Goal: Task Accomplishment & Management: Manage account settings

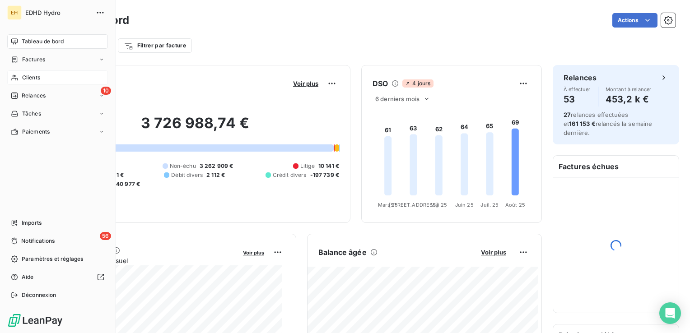
click at [16, 73] on div "Clients" at bounding box center [57, 77] width 101 height 14
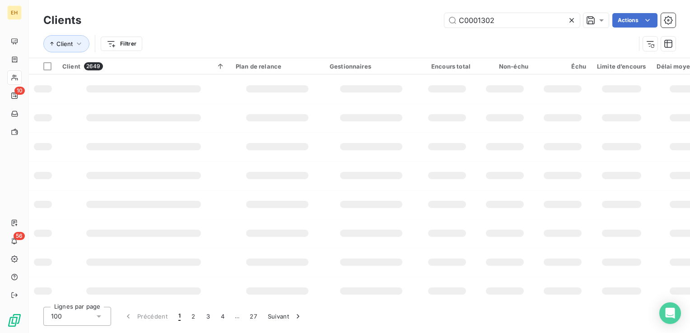
type input "C0001302"
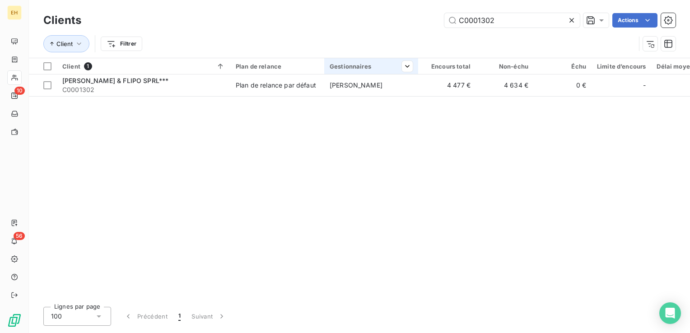
click at [381, 70] on th "Gestionnaires" at bounding box center [371, 66] width 94 height 16
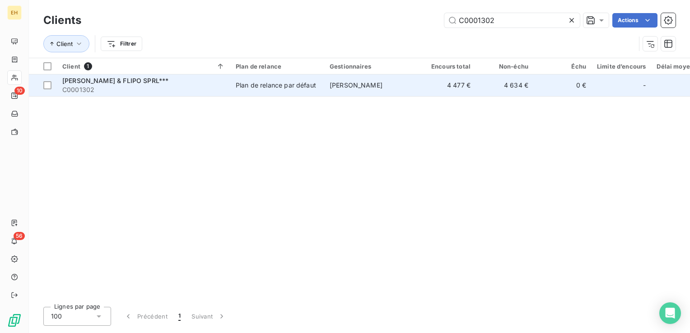
click at [366, 88] on span "[PERSON_NAME]" at bounding box center [356, 85] width 53 height 8
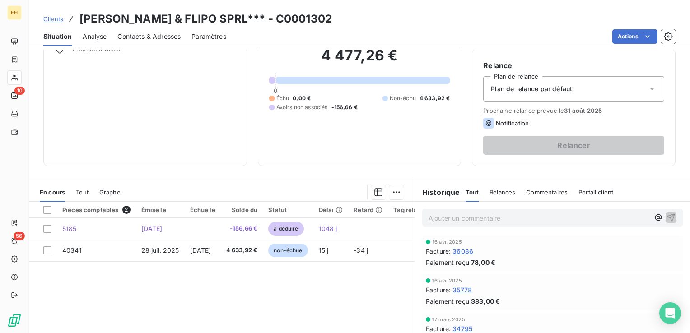
scroll to position [90, 0]
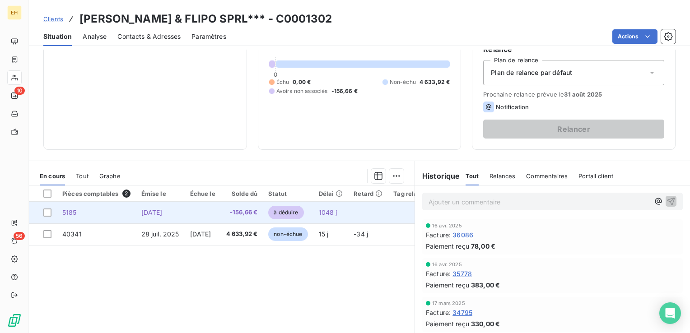
click at [218, 212] on td at bounding box center [203, 213] width 36 height 22
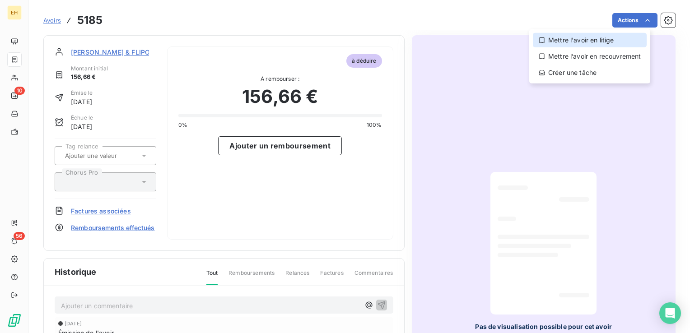
click at [612, 42] on div "Mettre l'avoir en litige" at bounding box center [590, 40] width 114 height 14
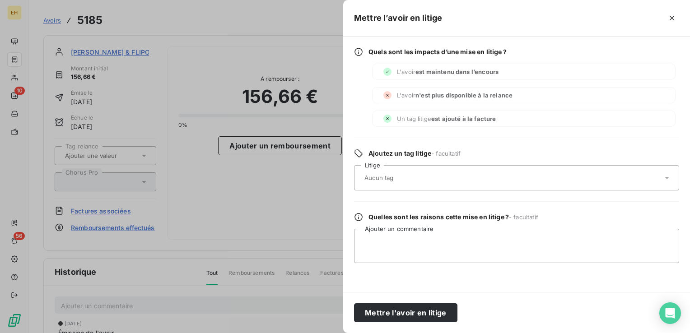
click button "button" at bounding box center [672, 18] width 14 height 14
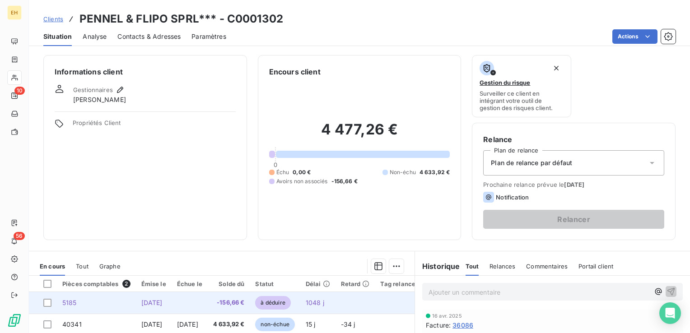
click at [284, 301] on td "à déduire" at bounding box center [275, 303] width 50 height 22
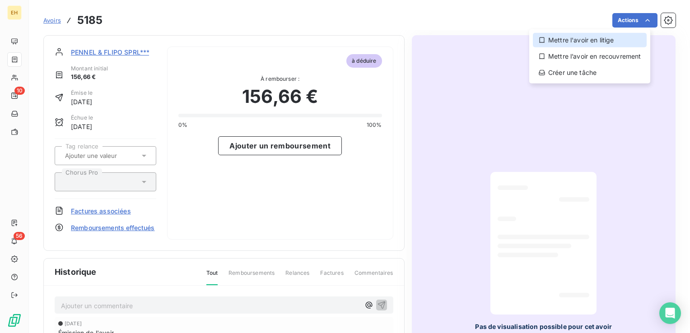
click at [603, 39] on div "Mettre l'avoir en litige" at bounding box center [590, 40] width 114 height 14
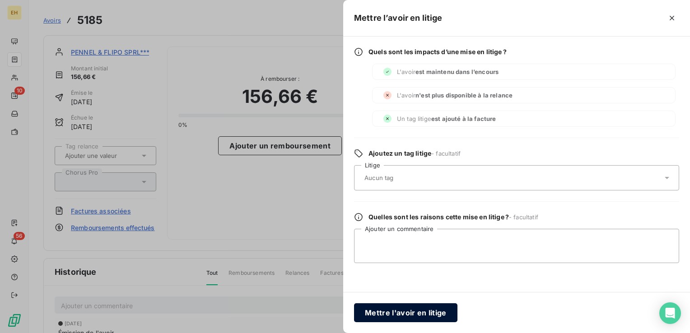
click at [418, 312] on button "Mettre l'avoir en litige" at bounding box center [405, 312] width 103 height 19
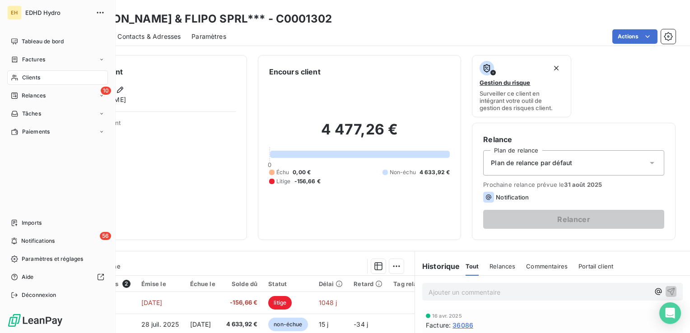
click at [25, 75] on span "Clients" at bounding box center [31, 78] width 18 height 8
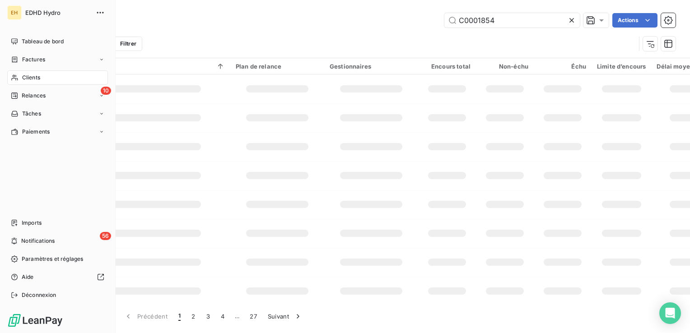
type input "C0001854"
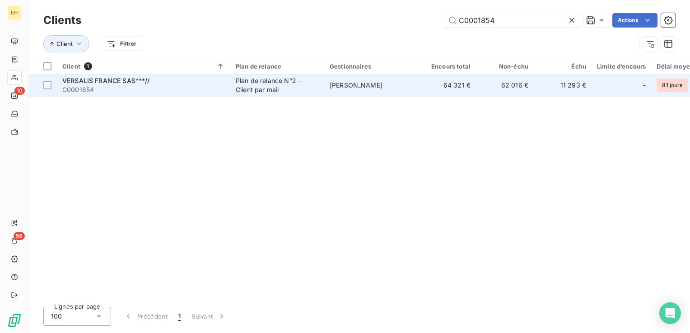
click at [116, 84] on span "VERSALIS FRANCE SAS***//" at bounding box center [106, 81] width 88 height 8
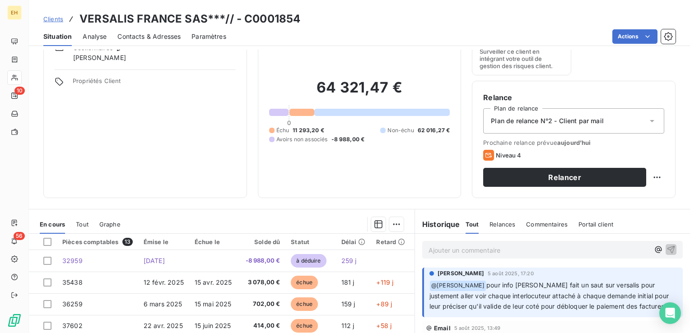
scroll to position [90, 0]
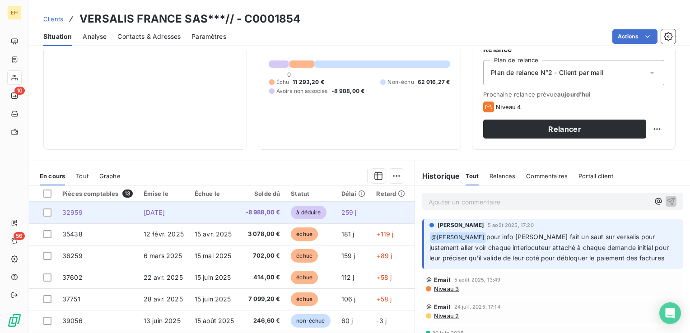
click at [268, 218] on td "-8 988,00 €" at bounding box center [263, 213] width 46 height 22
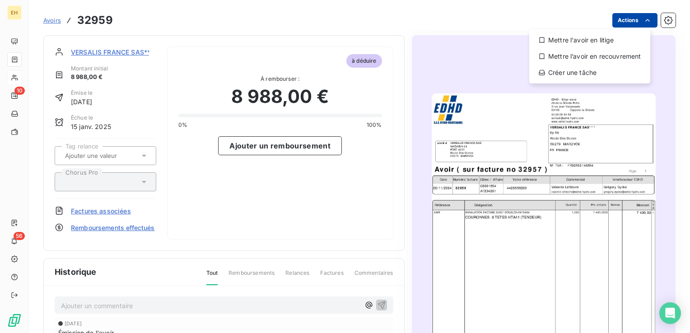
click at [635, 19] on html "EH 10 56 Avoirs 32959 Actions Mettre l'avoir en litige Mettre l’avoir en recouv…" at bounding box center [345, 166] width 690 height 333
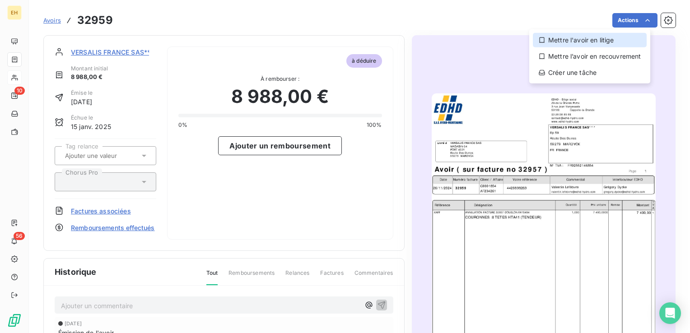
click at [616, 41] on div "Mettre l'avoir en litige" at bounding box center [590, 40] width 114 height 14
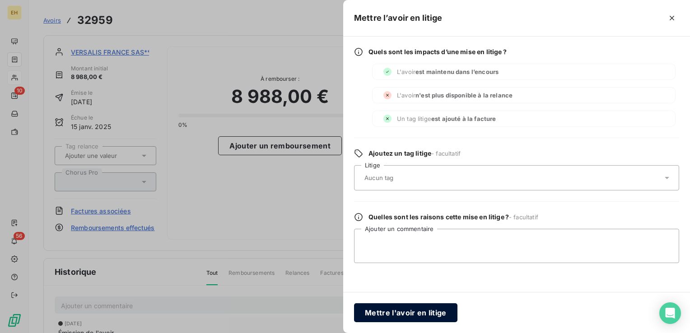
click at [426, 313] on button "Mettre l'avoir en litige" at bounding box center [405, 312] width 103 height 19
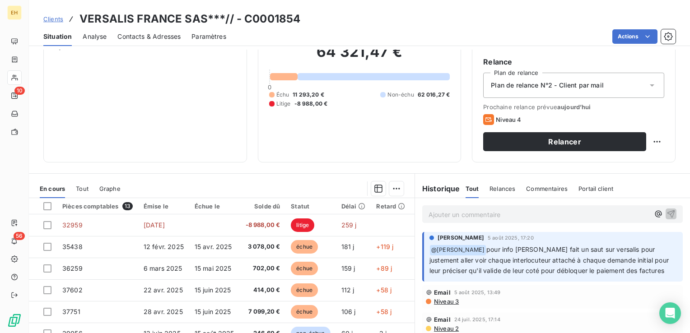
scroll to position [90, 0]
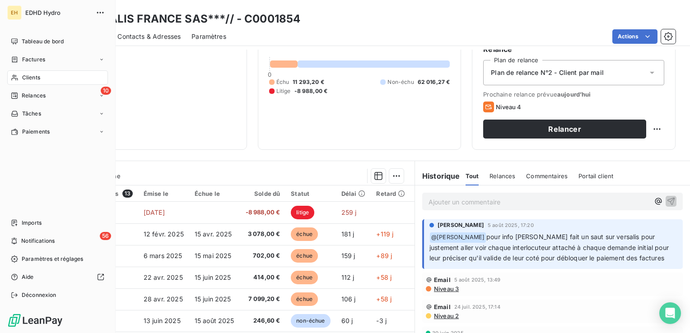
click at [28, 78] on span "Clients" at bounding box center [31, 78] width 18 height 8
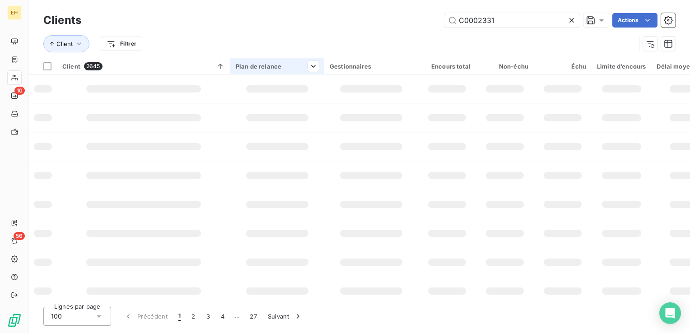
type input "C0002331"
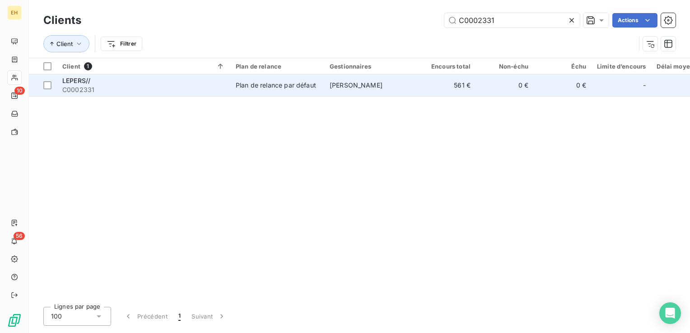
click at [98, 89] on span "C0002331" at bounding box center [143, 89] width 163 height 9
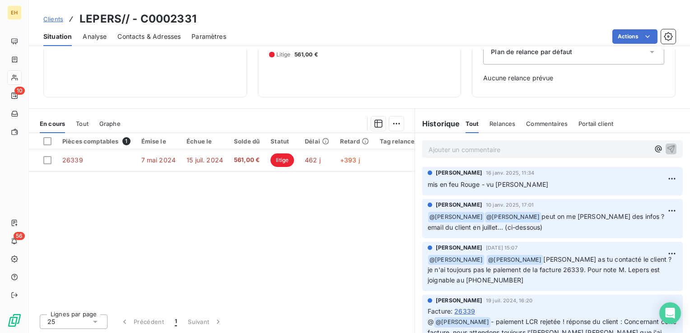
scroll to position [111, 0]
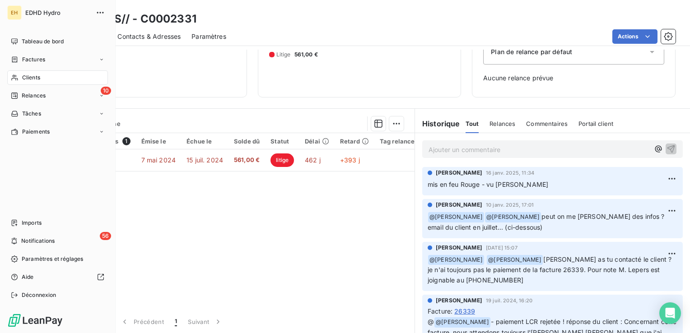
drag, startPoint x: 31, startPoint y: 77, endPoint x: 53, endPoint y: 73, distance: 22.4
click at [31, 77] on span "Clients" at bounding box center [31, 78] width 18 height 8
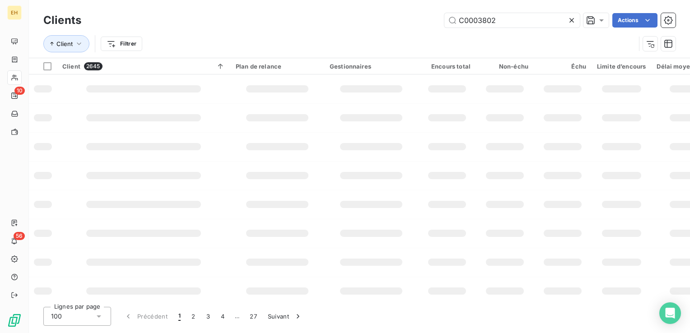
type input "C0003802"
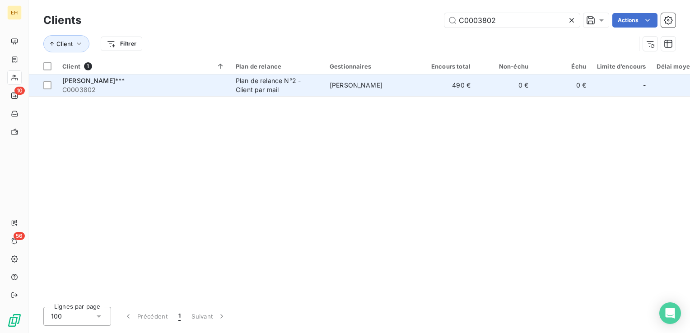
click at [205, 84] on div "ANDRE DUCARNE SARL***" at bounding box center [143, 80] width 163 height 9
